Goal: Communication & Community: Share content

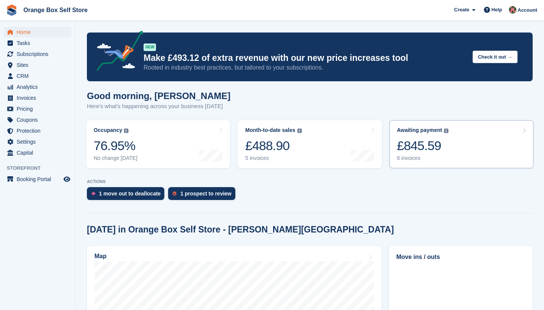
click at [427, 148] on div "£845.59" at bounding box center [423, 145] width 52 height 15
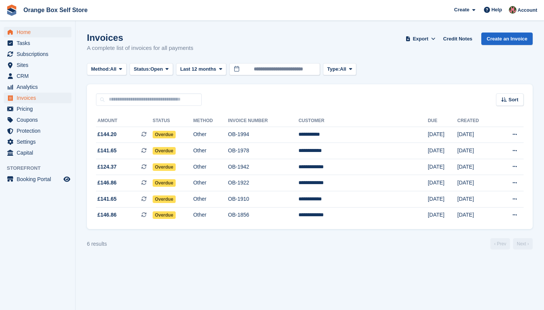
click at [22, 33] on span "Home" at bounding box center [39, 32] width 45 height 11
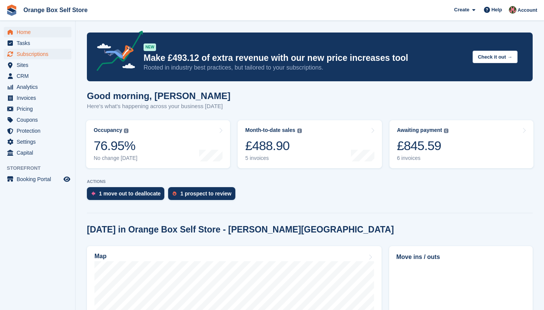
click at [27, 55] on span "Subscriptions" at bounding box center [39, 54] width 45 height 11
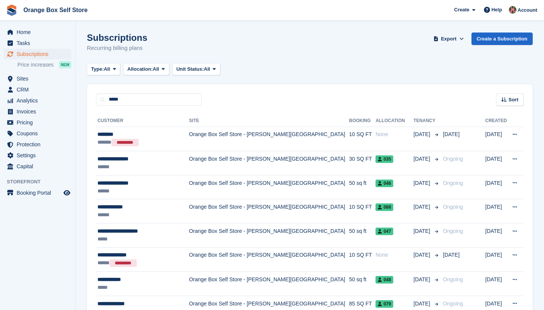
type input "*****"
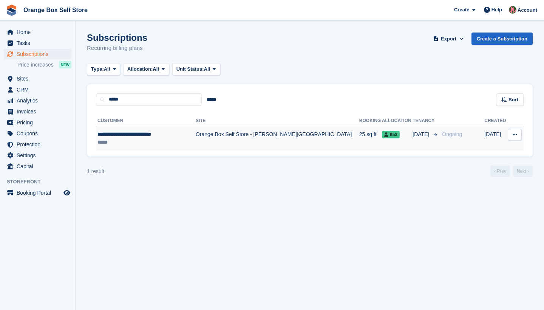
click at [196, 137] on td "Orange Box Self Store - [PERSON_NAME][GEOGRAPHIC_DATA]" at bounding box center [277, 138] width 163 height 24
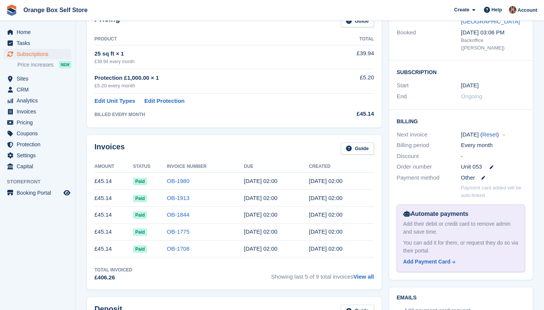
scroll to position [131, 0]
click at [177, 216] on link "OB-1844" at bounding box center [178, 214] width 23 height 6
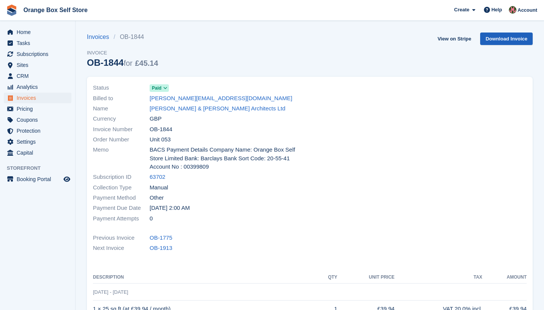
click at [510, 39] on link "Download Invoice" at bounding box center [506, 38] width 52 height 12
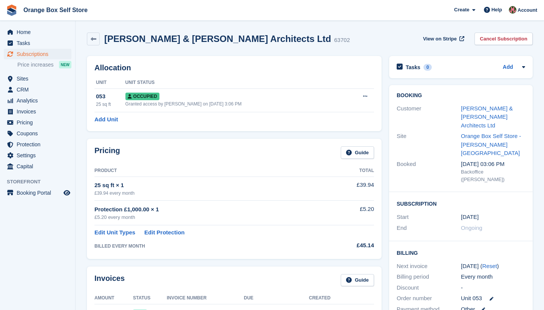
scroll to position [131, 0]
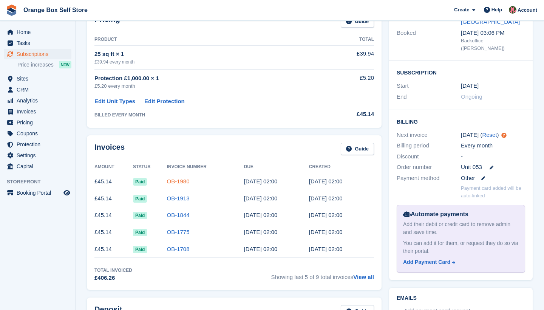
click at [179, 182] on link "OB-1980" at bounding box center [178, 181] width 23 height 6
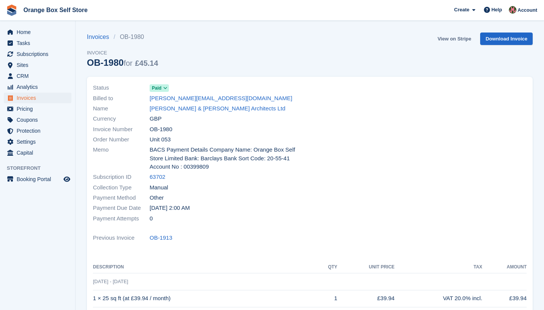
click at [450, 37] on link "View on Stripe" at bounding box center [454, 38] width 40 height 12
click at [102, 36] on link "Invoices" at bounding box center [100, 36] width 27 height 9
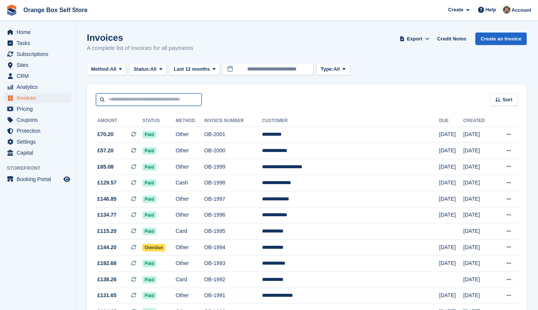
click at [128, 97] on input "text" at bounding box center [149, 99] width 106 height 12
type input "*****"
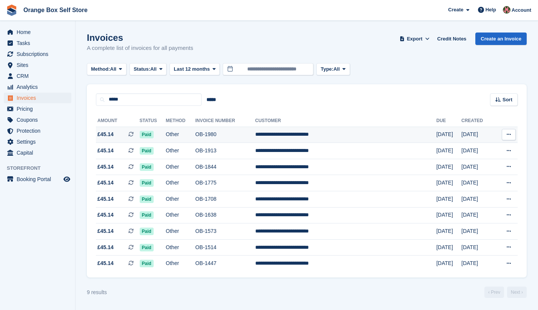
click at [287, 133] on td "**********" at bounding box center [345, 134] width 181 height 16
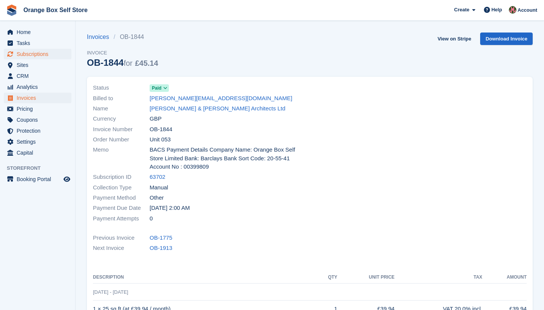
click at [27, 54] on span "Subscriptions" at bounding box center [39, 54] width 45 height 11
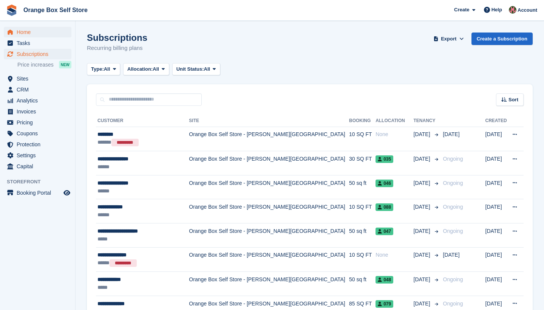
click at [24, 31] on span "Home" at bounding box center [39, 32] width 45 height 11
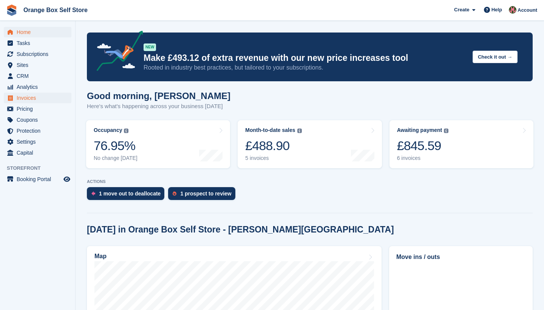
click at [28, 99] on span "Invoices" at bounding box center [39, 97] width 45 height 11
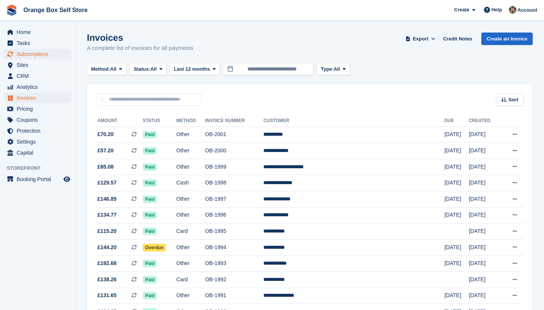
click at [31, 53] on span "Subscriptions" at bounding box center [39, 54] width 45 height 11
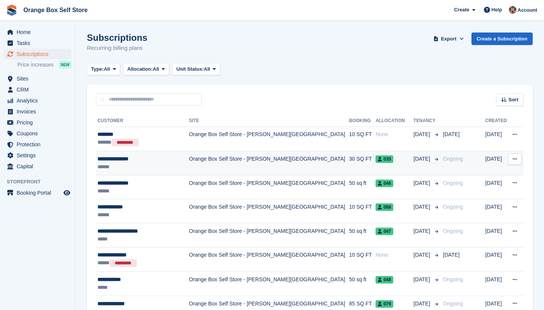
click at [226, 163] on td "Orange Box Self Store - [PERSON_NAME][GEOGRAPHIC_DATA]" at bounding box center [269, 163] width 160 height 24
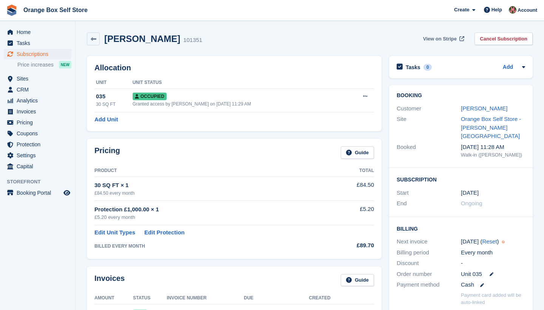
click at [436, 37] on span "View on Stripe" at bounding box center [440, 39] width 34 height 8
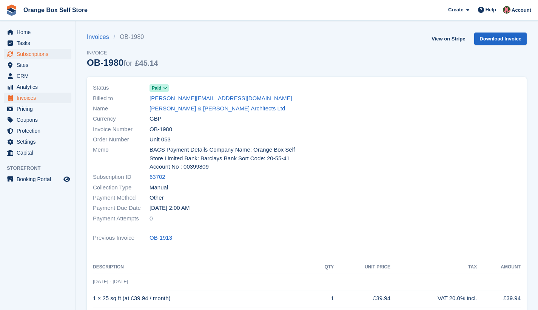
click at [25, 56] on span "Subscriptions" at bounding box center [39, 54] width 45 height 11
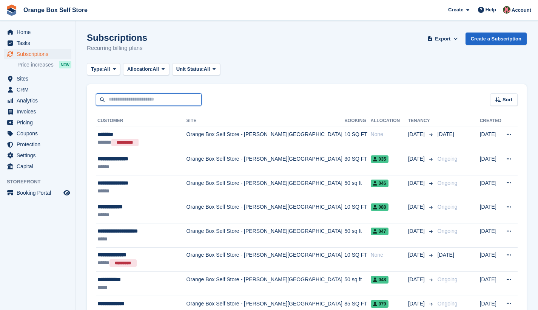
click at [131, 97] on input "text" at bounding box center [149, 99] width 106 height 12
type input "*****"
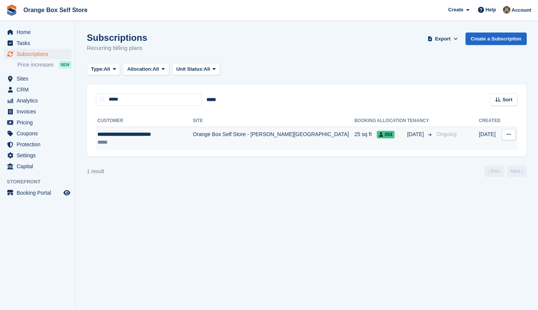
click at [254, 136] on td "Orange Box Self Store - [PERSON_NAME][GEOGRAPHIC_DATA]" at bounding box center [274, 138] width 162 height 24
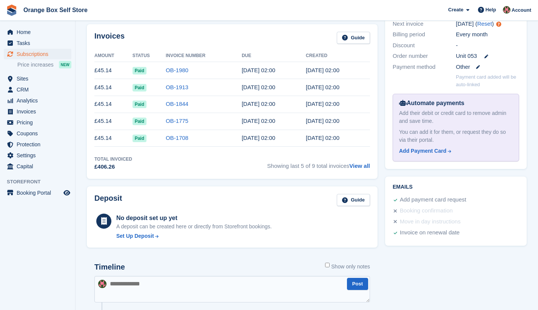
scroll to position [243, 0]
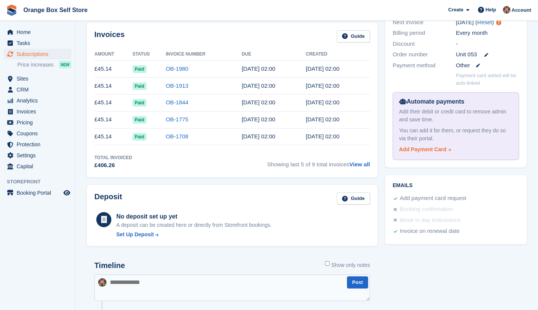
click at [435, 145] on div "Add Payment Card" at bounding box center [422, 149] width 47 height 8
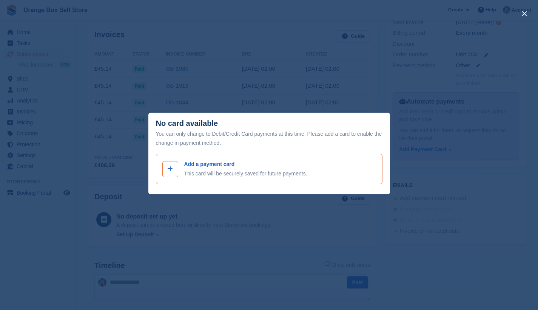
click at [170, 170] on icon at bounding box center [170, 169] width 6 height 6
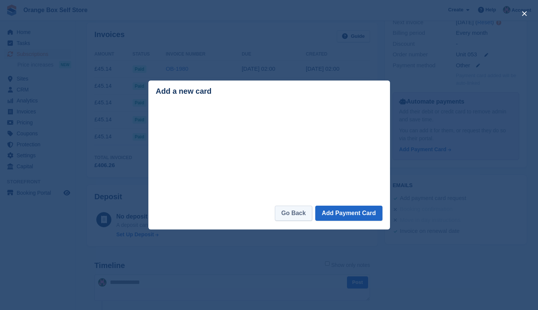
click at [294, 213] on link "Go Back" at bounding box center [293, 212] width 37 height 15
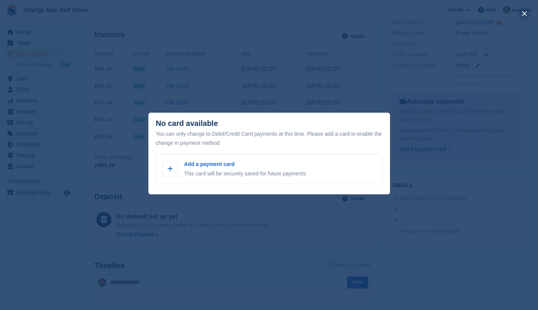
click at [525, 15] on button "close" at bounding box center [524, 14] width 12 height 12
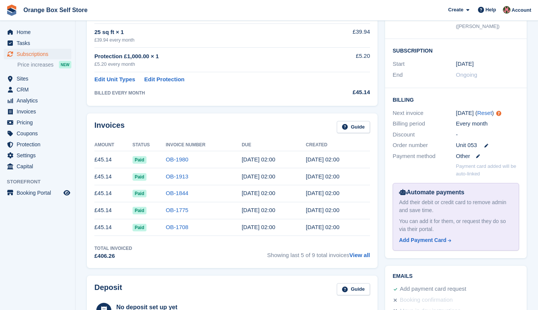
scroll to position [85, 0]
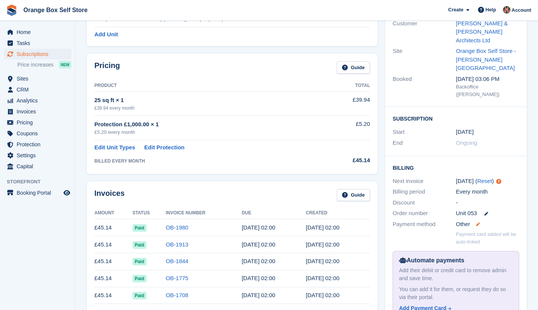
click at [478, 222] on icon at bounding box center [478, 224] width 4 height 4
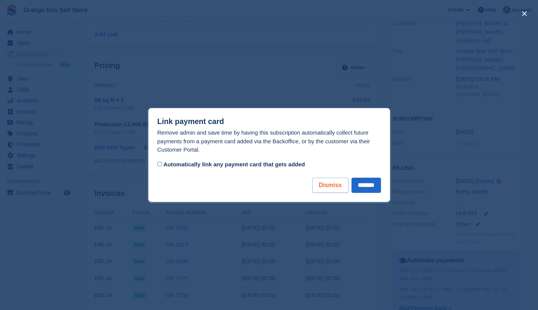
click at [333, 186] on button "Dismiss" at bounding box center [330, 184] width 36 height 15
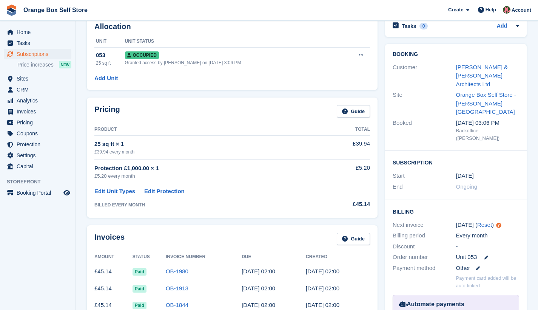
scroll to position [0, 0]
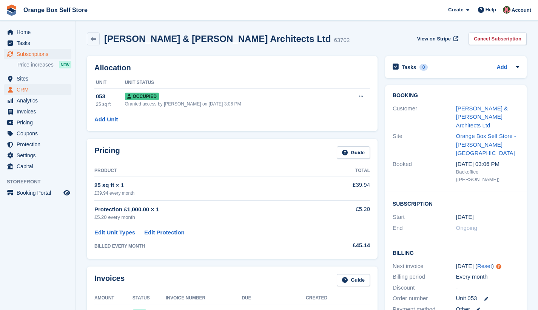
click at [24, 89] on span "CRM" at bounding box center [39, 89] width 45 height 11
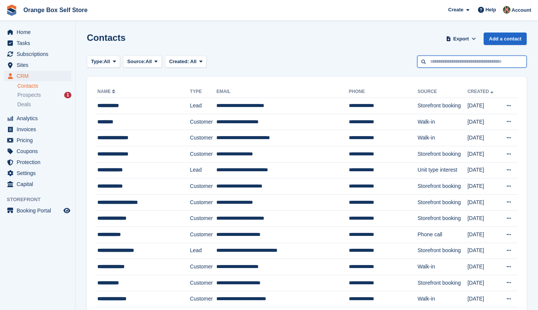
click at [464, 63] on input "text" at bounding box center [471, 61] width 109 height 12
type input "*****"
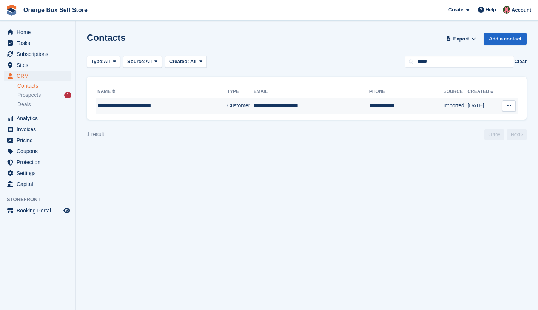
click at [509, 106] on icon at bounding box center [509, 105] width 4 height 5
click at [269, 106] on td "**********" at bounding box center [312, 106] width 116 height 16
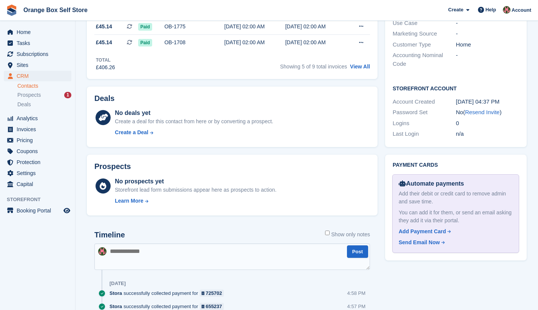
scroll to position [187, 0]
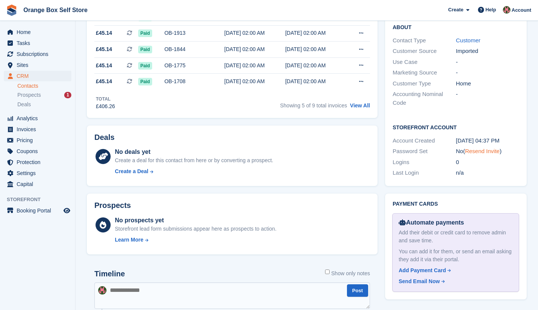
click at [483, 148] on link "Resend Invite" at bounding box center [482, 151] width 35 height 6
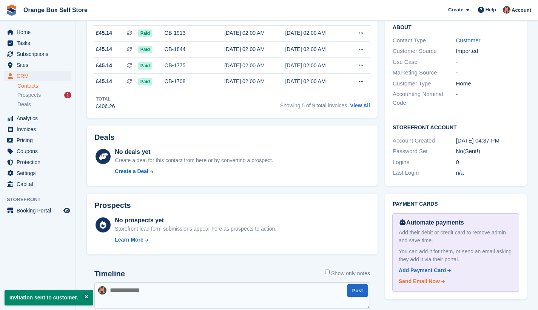
click at [431, 277] on div "Send Email Now" at bounding box center [419, 281] width 41 height 8
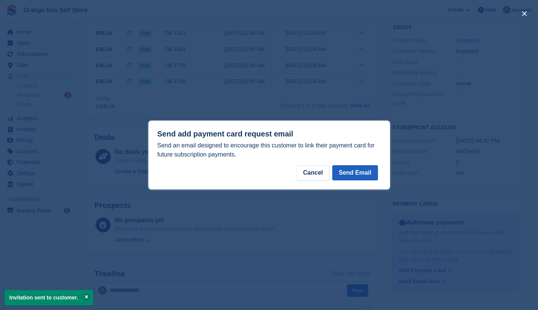
click at [355, 170] on button "Send Email" at bounding box center [354, 172] width 45 height 15
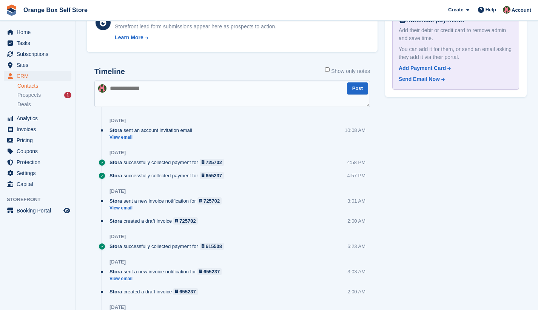
scroll to position [392, 0]
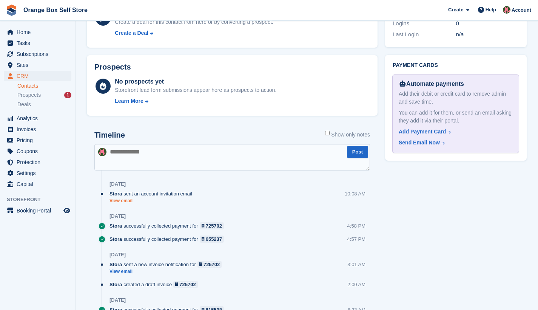
click at [127, 197] on link "View email" at bounding box center [152, 200] width 86 height 6
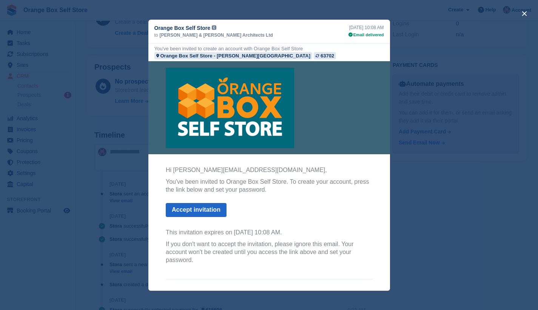
scroll to position [0, 0]
click at [470, 51] on div "close" at bounding box center [269, 155] width 538 height 310
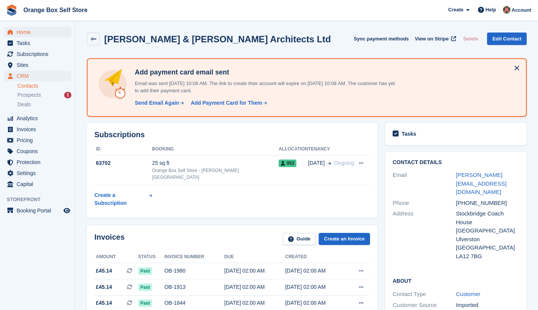
click at [29, 31] on span "Home" at bounding box center [39, 32] width 45 height 11
